Goal: Task Accomplishment & Management: Manage account settings

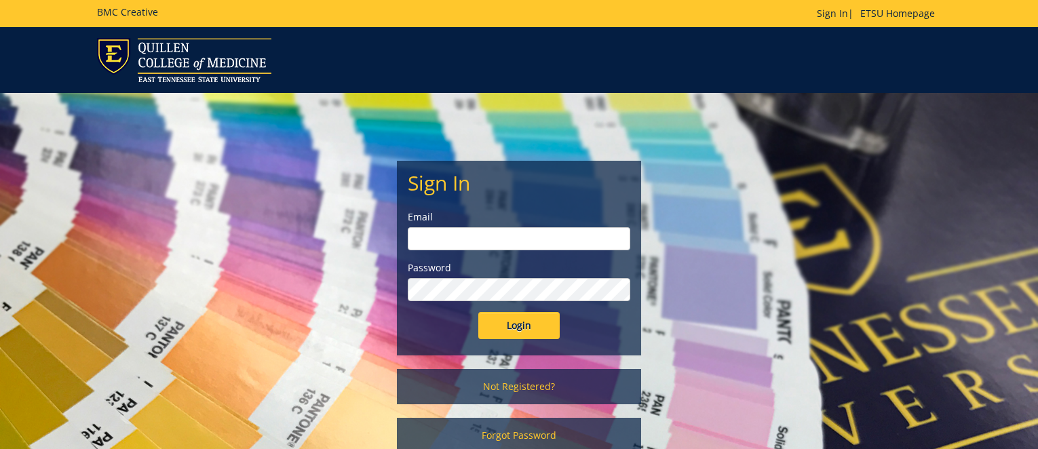
type input "[EMAIL_ADDRESS][DOMAIN_NAME]"
click at [276, 296] on div "Sign In Email doylel@etsu.edu Password Login Not Registered? Forgot Password" at bounding box center [519, 280] width 794 height 374
click at [524, 334] on input "Login" at bounding box center [518, 325] width 81 height 27
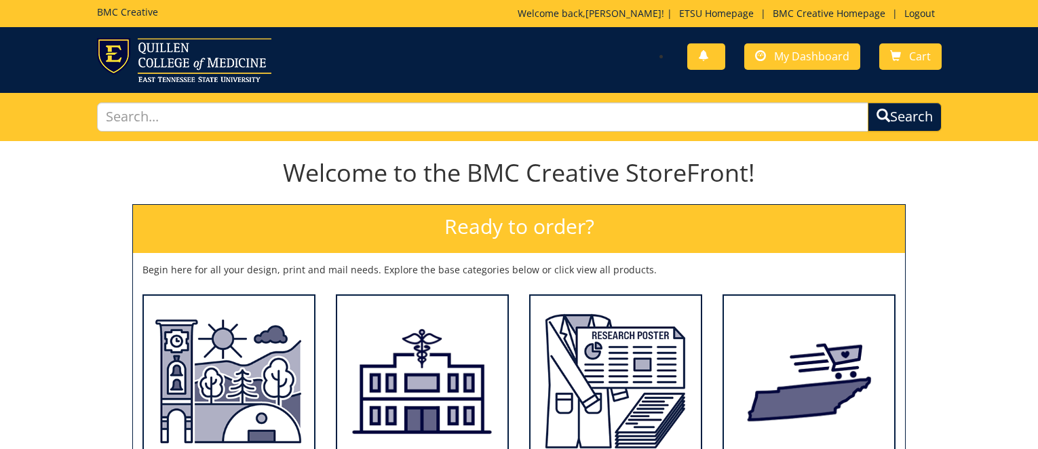
click at [27, 353] on div "Welcome to the BMC Creative StoreFront! Ready to order? Begin here for all your…" at bounding box center [519, 352] width 1038 height 413
click at [813, 67] on link "My Dashboard" at bounding box center [802, 56] width 116 height 26
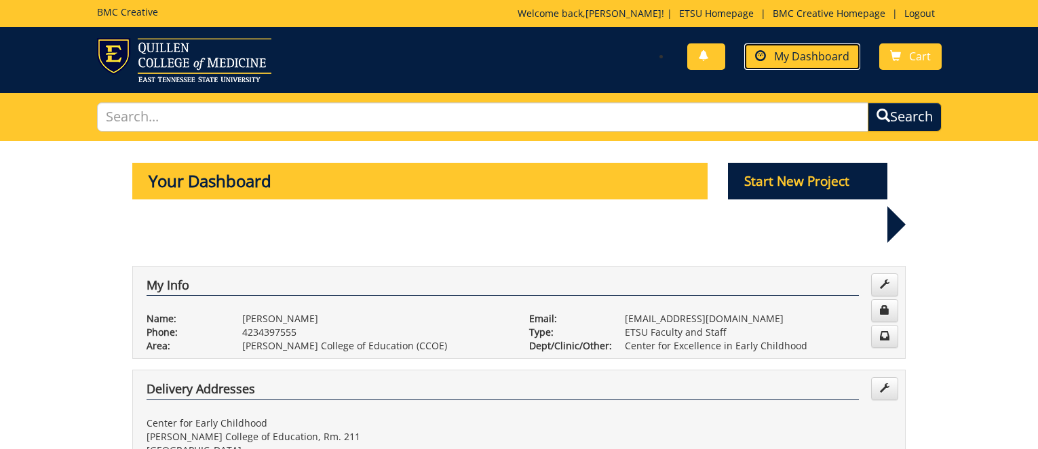
click at [805, 62] on span "My Dashboard" at bounding box center [811, 56] width 75 height 15
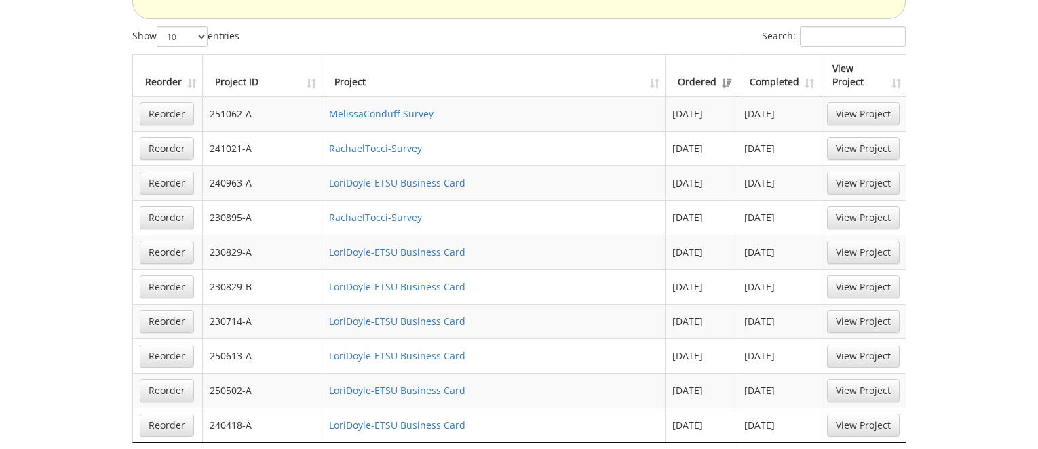
scroll to position [1085, 0]
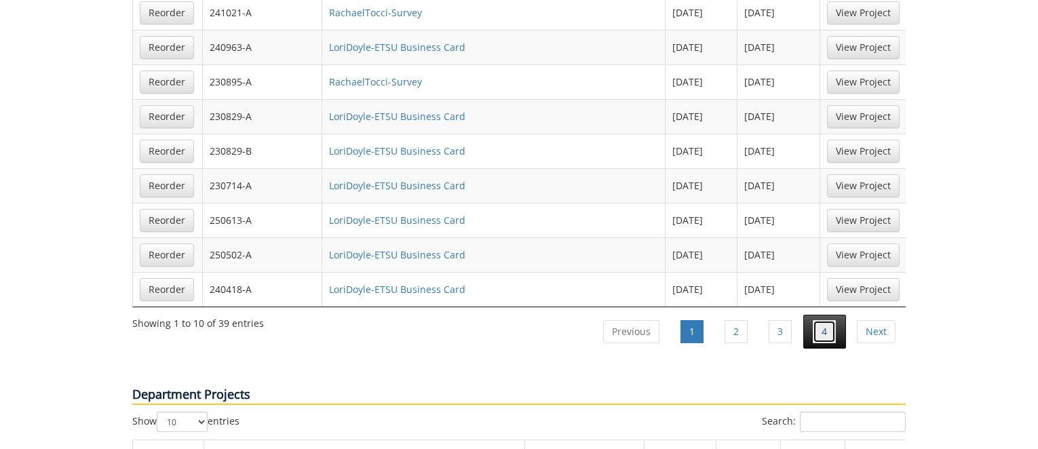
click at [817, 320] on link "4" at bounding box center [824, 331] width 23 height 23
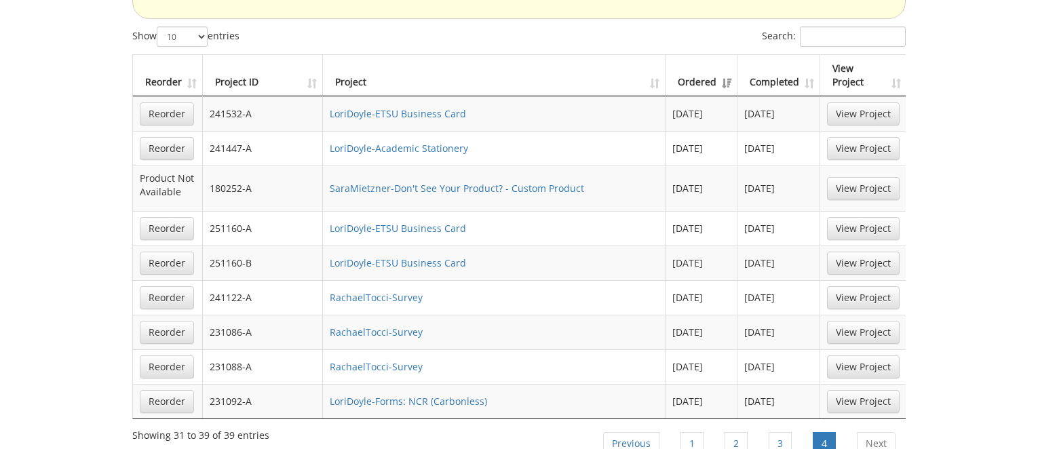
scroll to position [1017, 0]
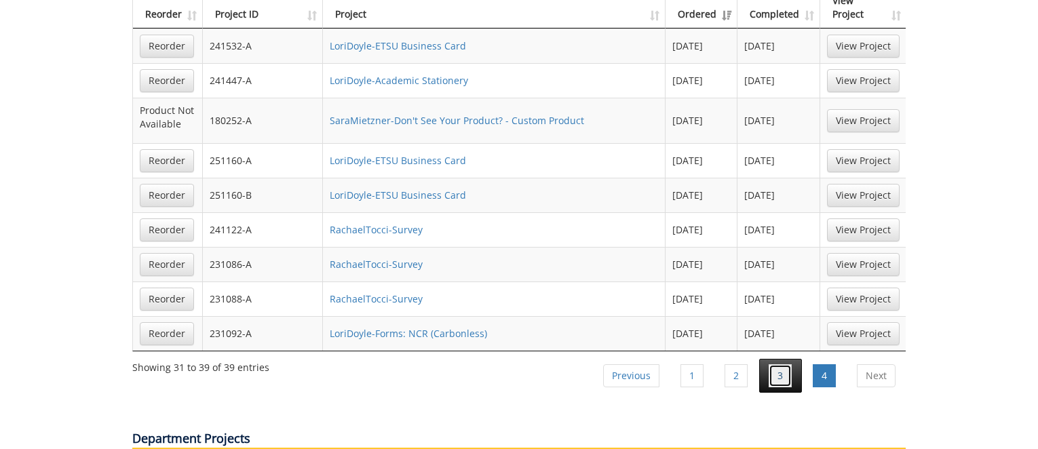
click at [781, 364] on link "3" at bounding box center [780, 375] width 23 height 23
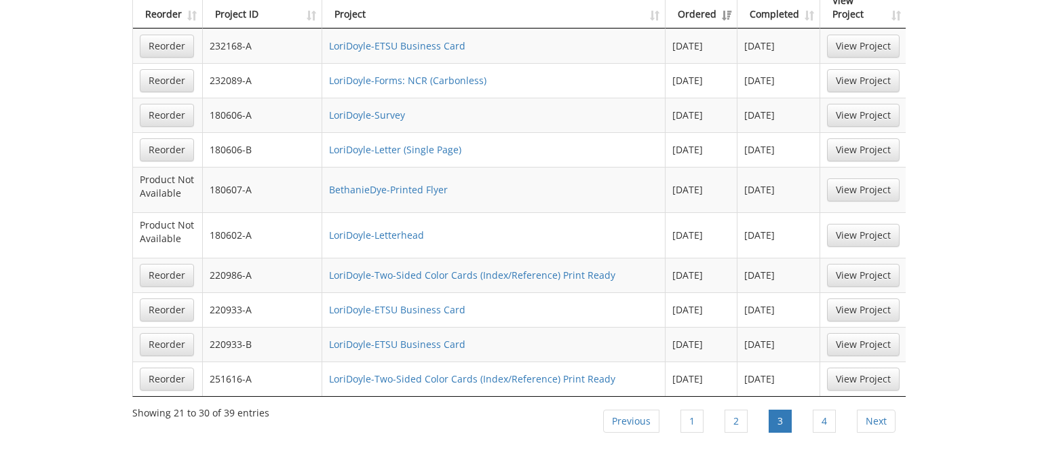
scroll to position [950, 0]
